Goal: Find specific page/section: Find specific page/section

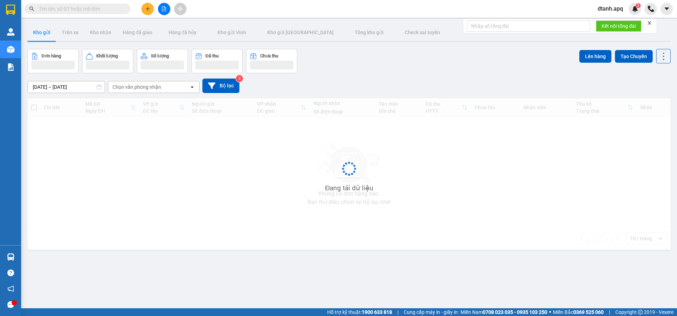
click at [72, 8] on input "text" at bounding box center [80, 9] width 83 height 8
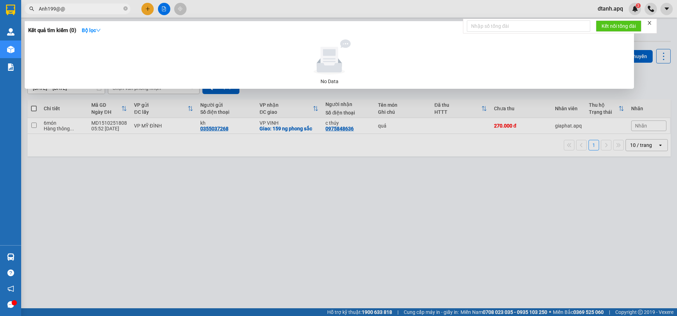
drag, startPoint x: 67, startPoint y: 7, endPoint x: 32, endPoint y: 5, distance: 34.6
click at [31, 7] on div "Anh199@@" at bounding box center [69, 9] width 138 height 11
type input "Anh199@@"
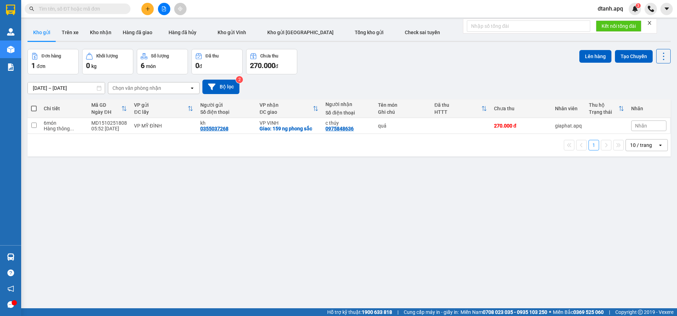
click at [73, 8] on input "text" at bounding box center [80, 9] width 83 height 8
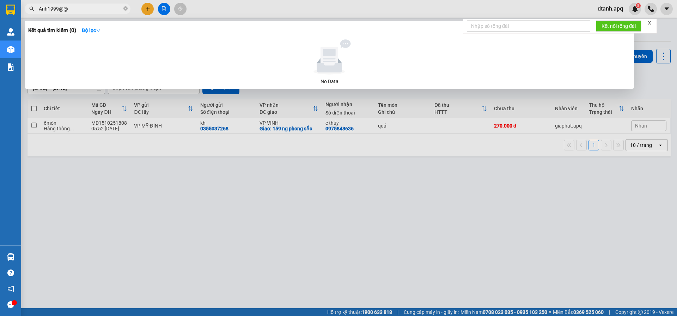
drag, startPoint x: 69, startPoint y: 6, endPoint x: 36, endPoint y: 9, distance: 33.3
click at [36, 9] on span "Anh1999@@" at bounding box center [78, 9] width 106 height 11
type input "Anh1999@@"
